Goal: Check status

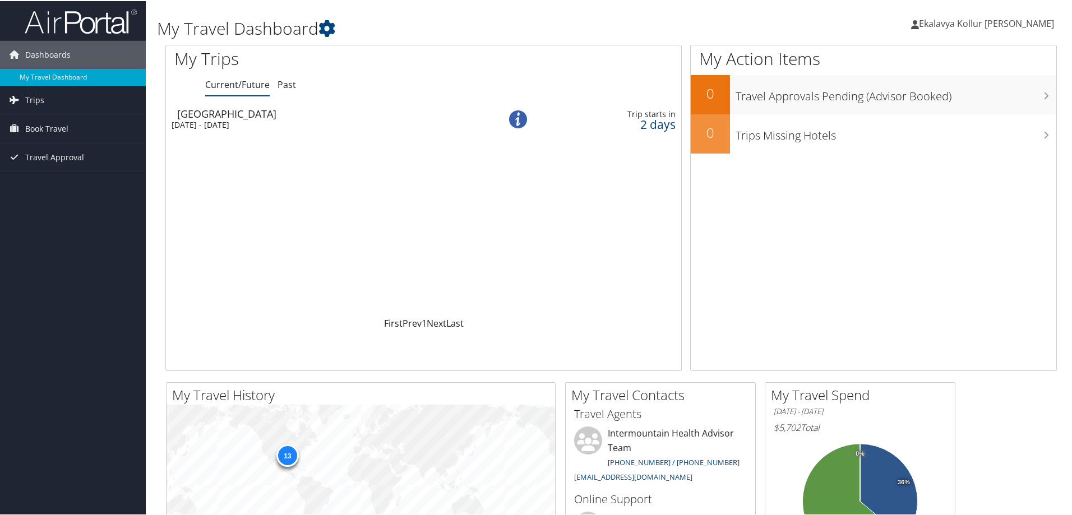
click at [236, 117] on div "[GEOGRAPHIC_DATA]" at bounding box center [325, 113] width 297 height 10
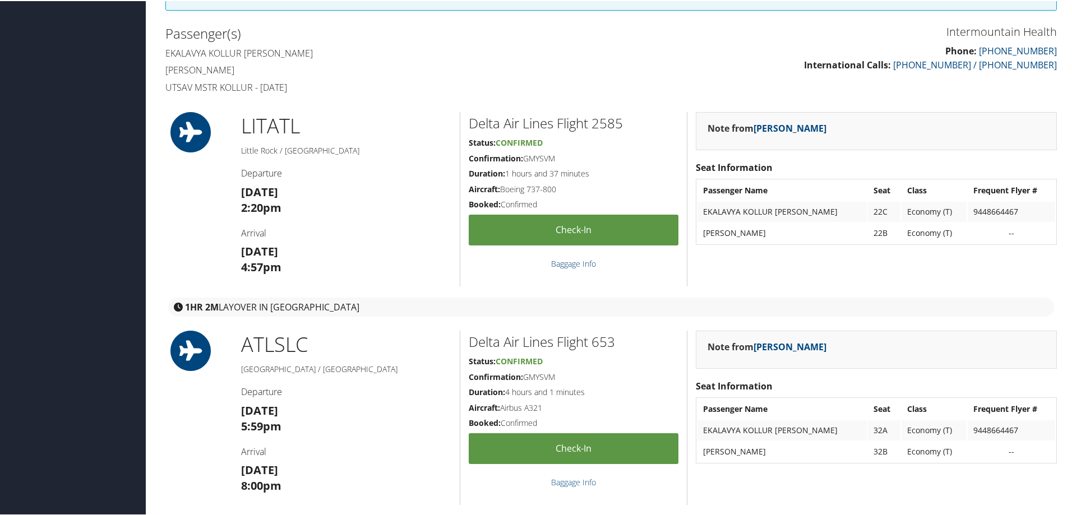
scroll to position [354, 0]
click at [576, 264] on link "Baggage Info" at bounding box center [573, 262] width 45 height 11
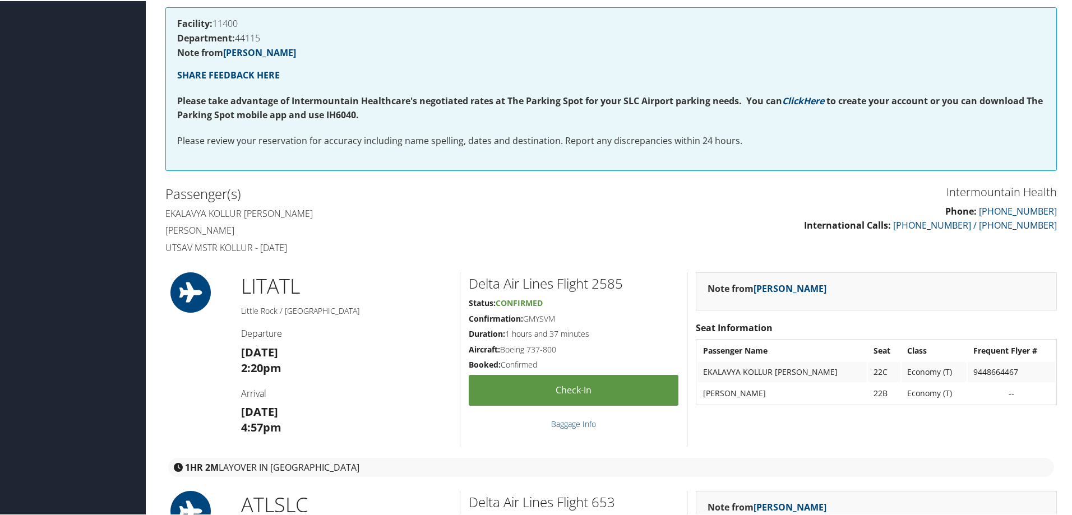
scroll to position [193, 0]
